Goal: Use online tool/utility: Use online tool/utility

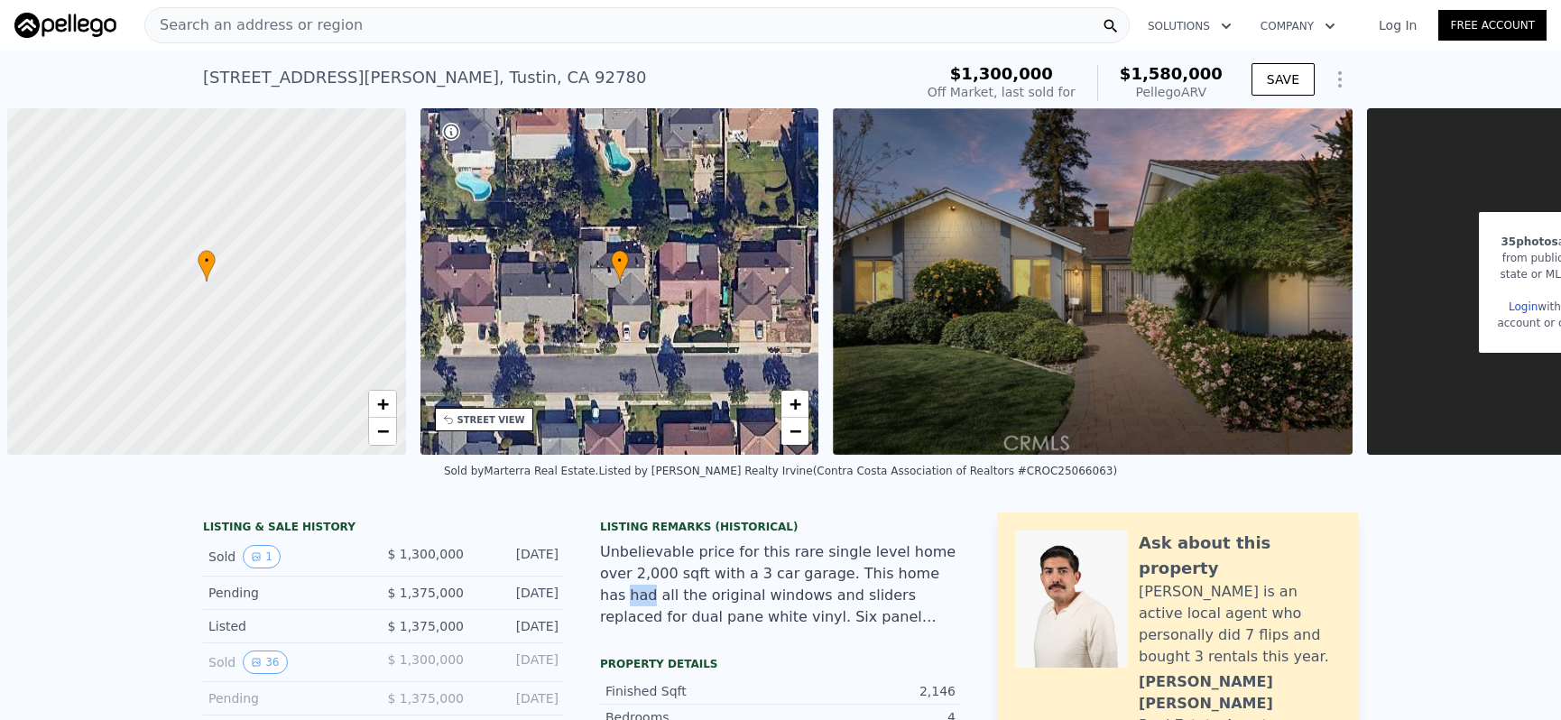
scroll to position [0, 7]
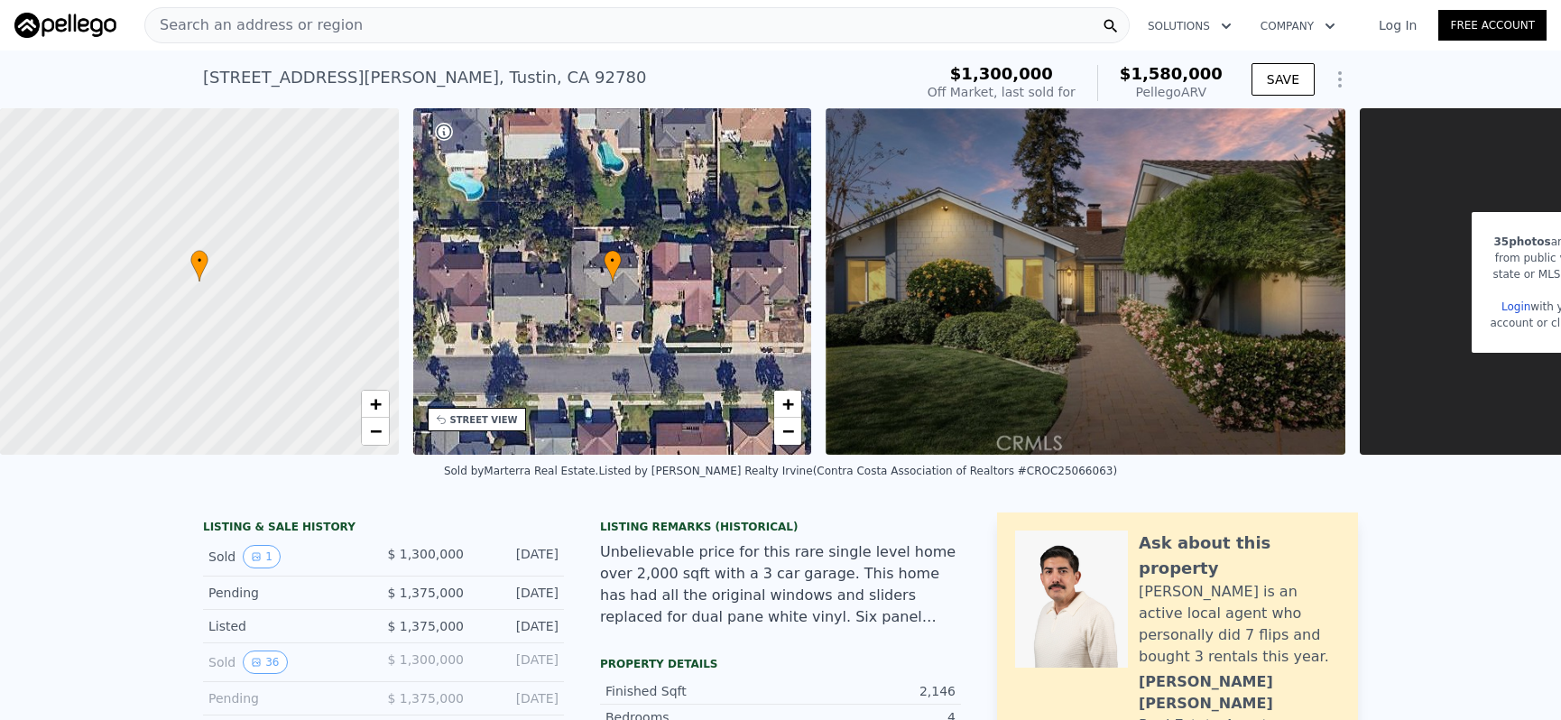
click at [509, 45] on div "Search an address or region Solutions Company Open main menu Log In Free Account" at bounding box center [780, 25] width 1532 height 43
click at [511, 42] on div "Search an address or region" at bounding box center [636, 25] width 985 height 36
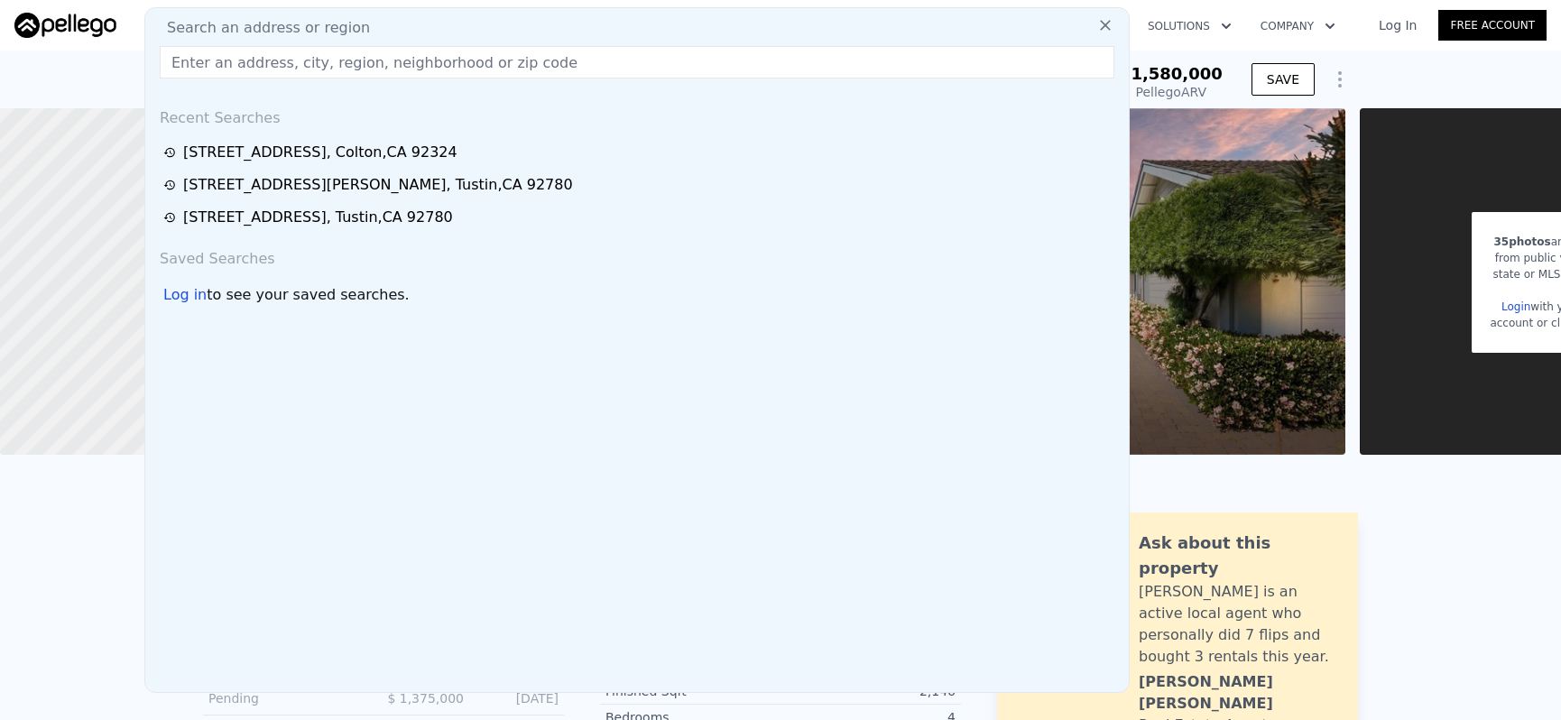
click at [513, 54] on input "text" at bounding box center [637, 62] width 955 height 32
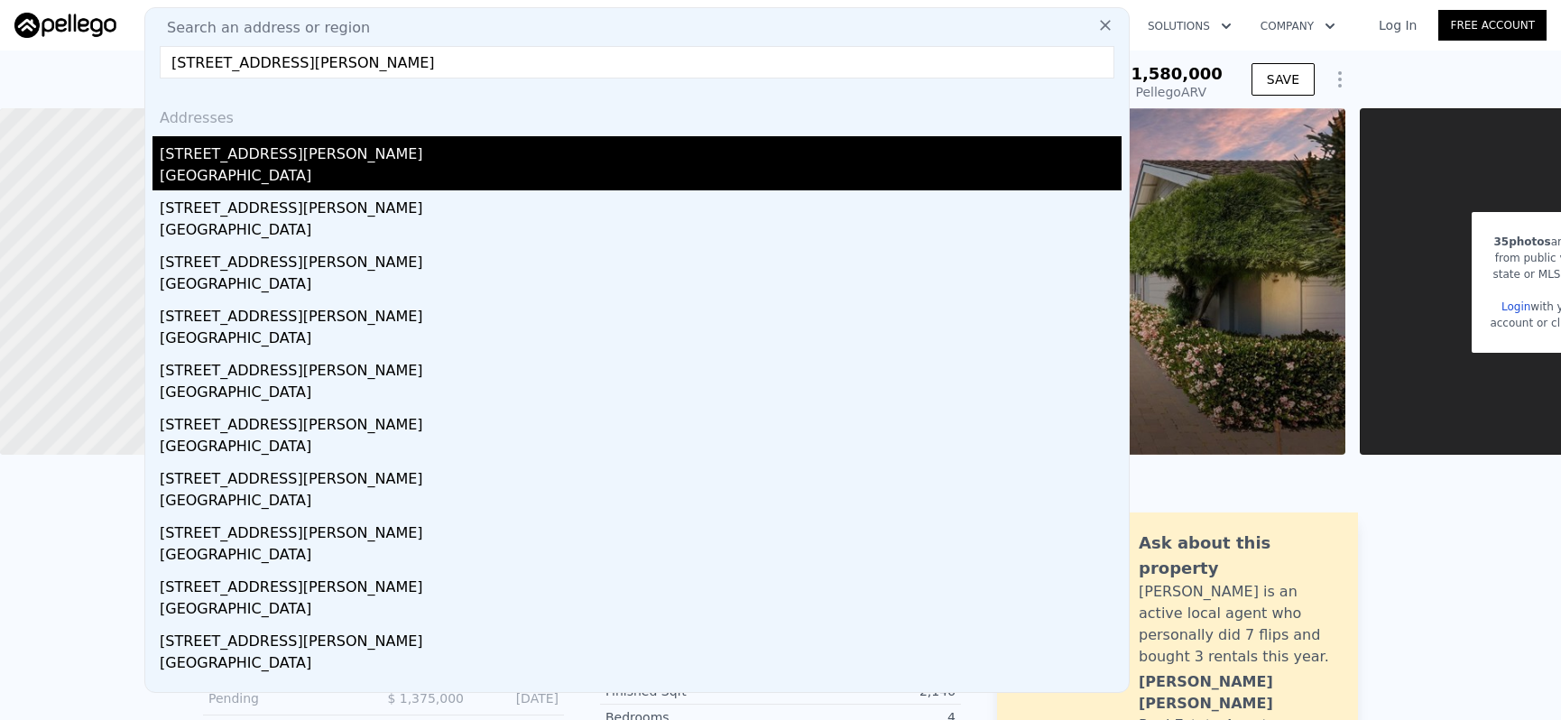
type input "[STREET_ADDRESS][PERSON_NAME]"
click at [498, 138] on div "[STREET_ADDRESS][PERSON_NAME]" at bounding box center [641, 150] width 962 height 29
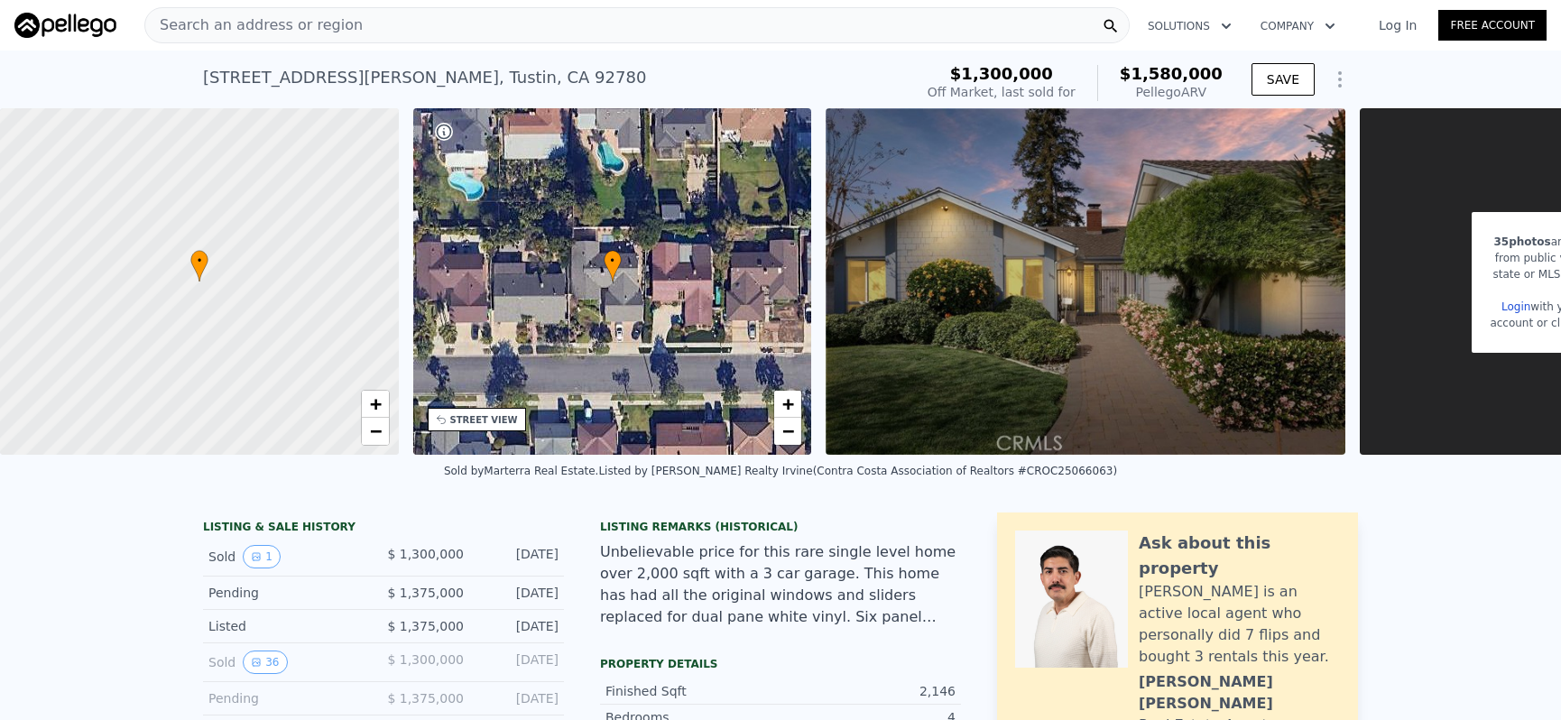
type input "3"
type input "1375"
type input "2214"
type input "6000"
type input "10000"
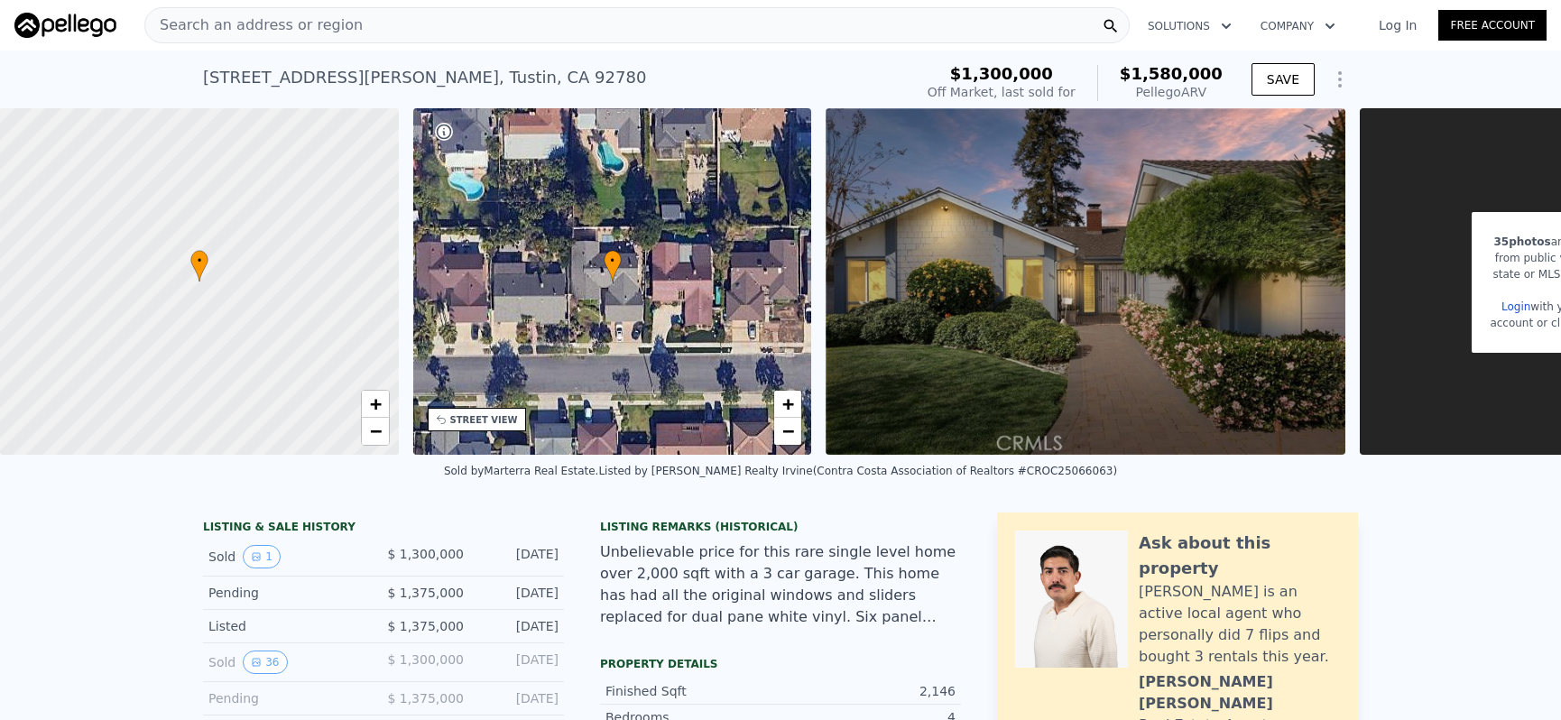
type input "$ 1,189,000"
type input "7"
type input "$ 65,699"
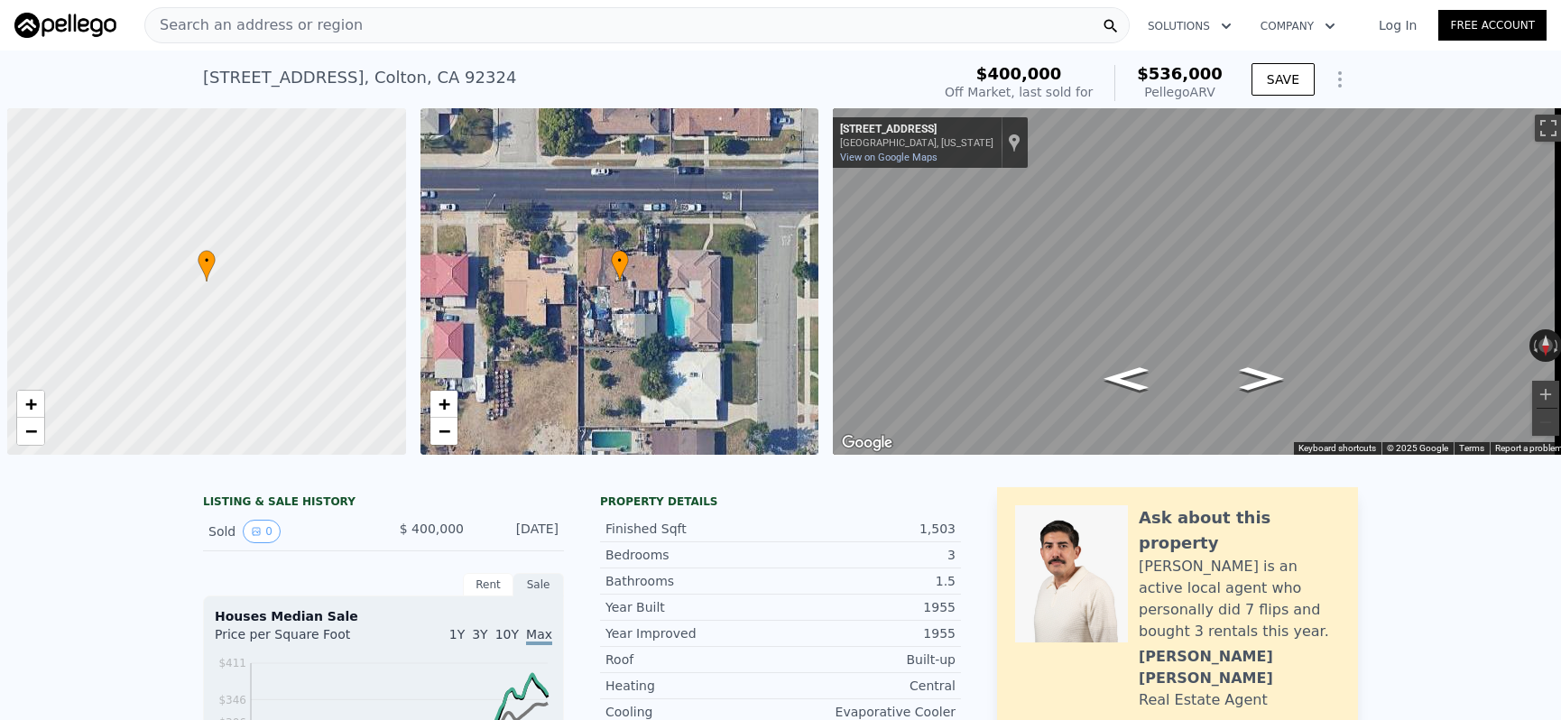
scroll to position [0, 7]
